Goal: Transaction & Acquisition: Purchase product/service

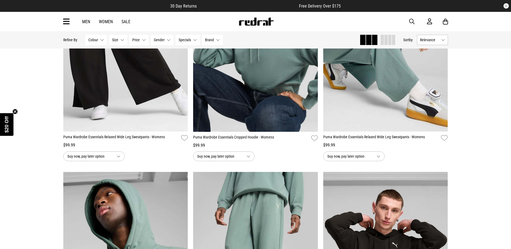
scroll to position [781, 0]
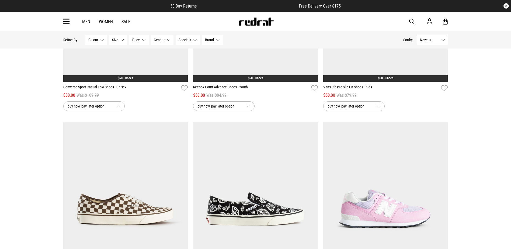
scroll to position [512, 0]
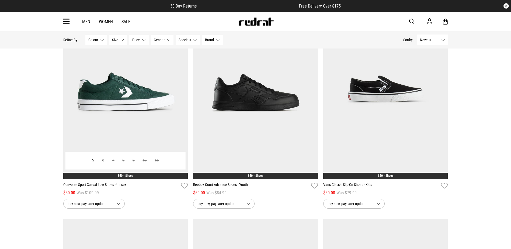
click at [113, 206] on button "buy now, pay later option" at bounding box center [93, 204] width 61 height 10
click at [160, 203] on div "buy now, pay later option from 4 x $12.50 from 4 x $12.50 from 12 x $4.17 from …" at bounding box center [125, 204] width 125 height 10
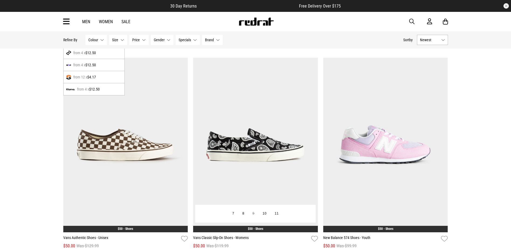
scroll to position [701, 0]
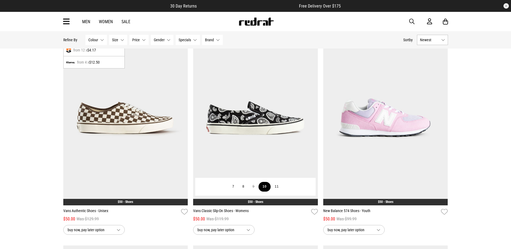
click at [264, 188] on button "10" at bounding box center [265, 187] width 12 height 10
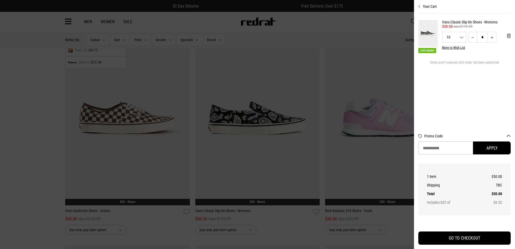
click at [22, 154] on div at bounding box center [257, 124] width 515 height 249
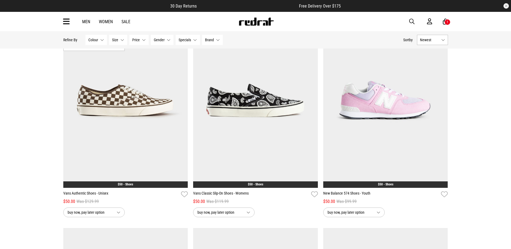
scroll to position [728, 0]
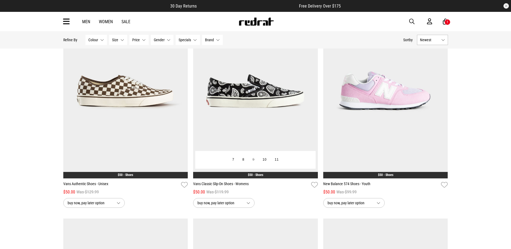
click at [236, 184] on link "Vans Classic Slip-On Shoes - Womens" at bounding box center [251, 185] width 116 height 8
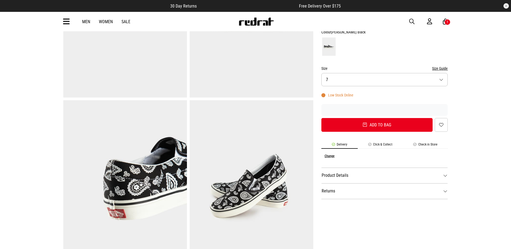
scroll to position [81, 0]
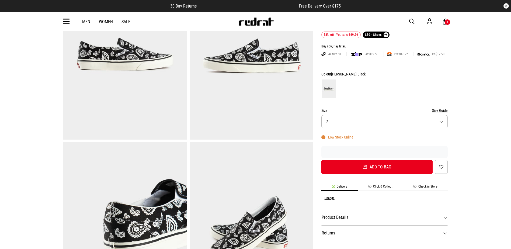
click at [432, 118] on button "Size 7" at bounding box center [384, 121] width 127 height 13
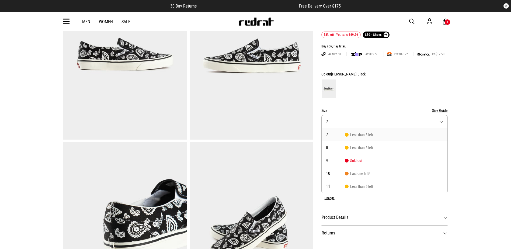
click at [443, 110] on button "Size Guide" at bounding box center [440, 110] width 16 height 6
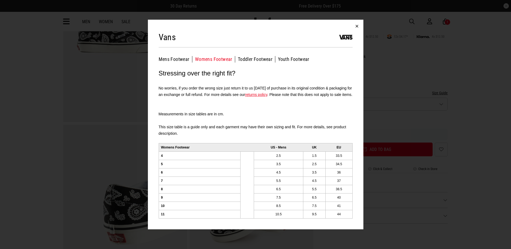
scroll to position [108, 0]
